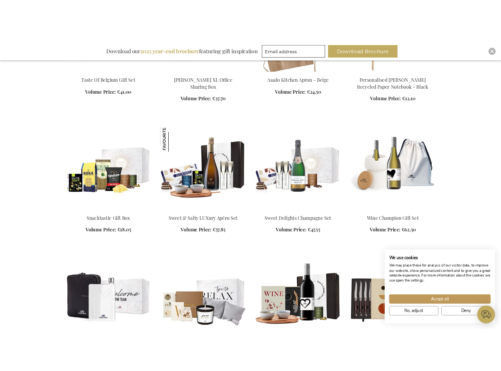
scroll to position [322, 0]
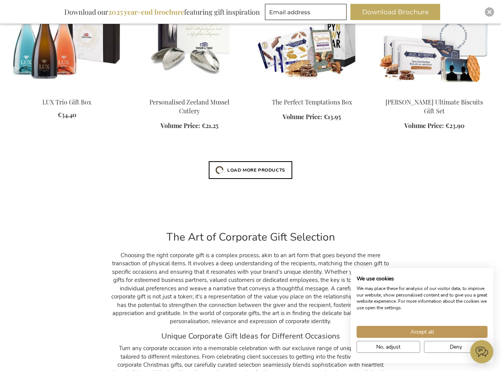
scroll to position [2416, 0]
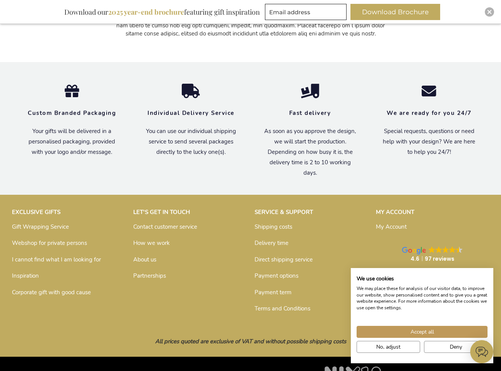
scroll to position [6395, 0]
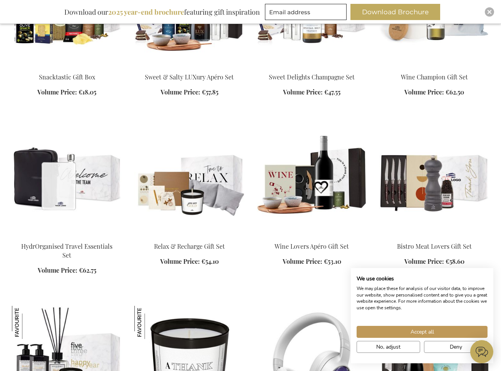
scroll to position [84, 0]
